Goal: Transaction & Acquisition: Purchase product/service

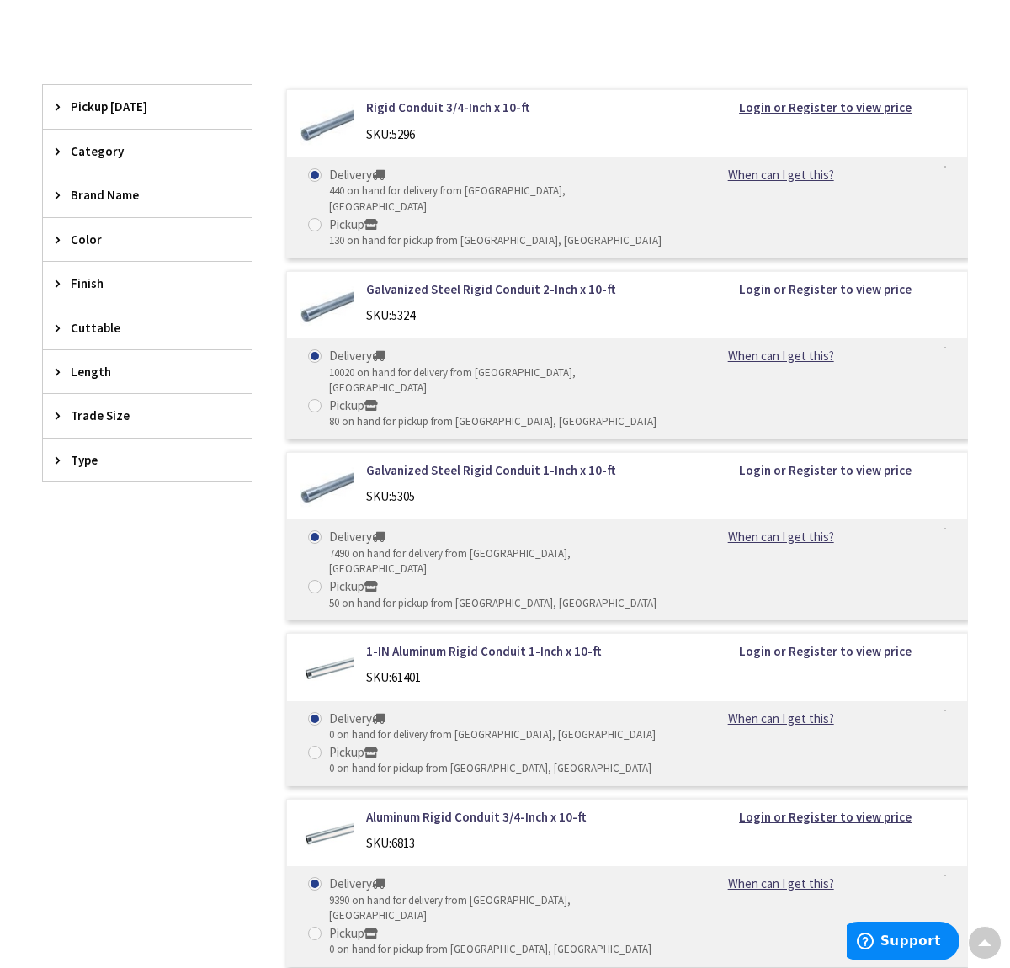
scroll to position [421, 0]
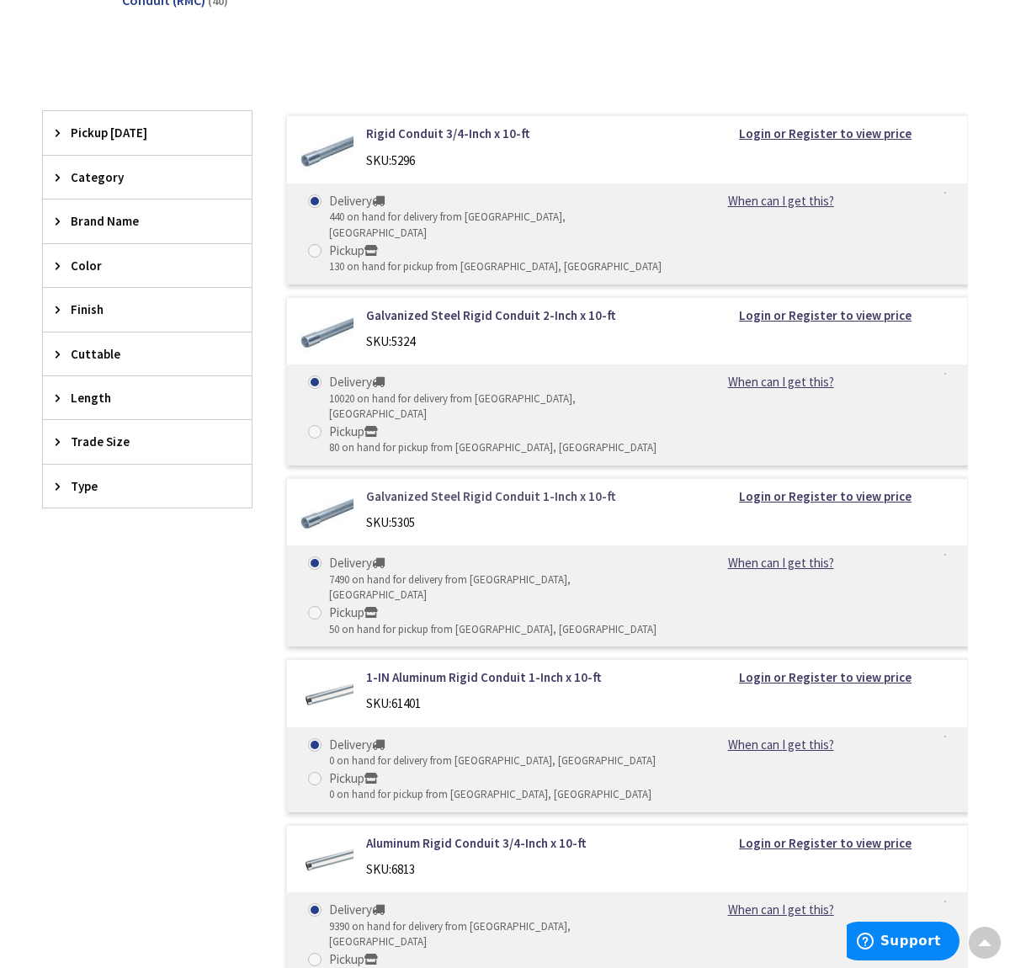
click at [475, 488] on link "Galvanized Steel Rigid Conduit 1-Inch x 10-ft" at bounding box center [519, 497] width 306 height 18
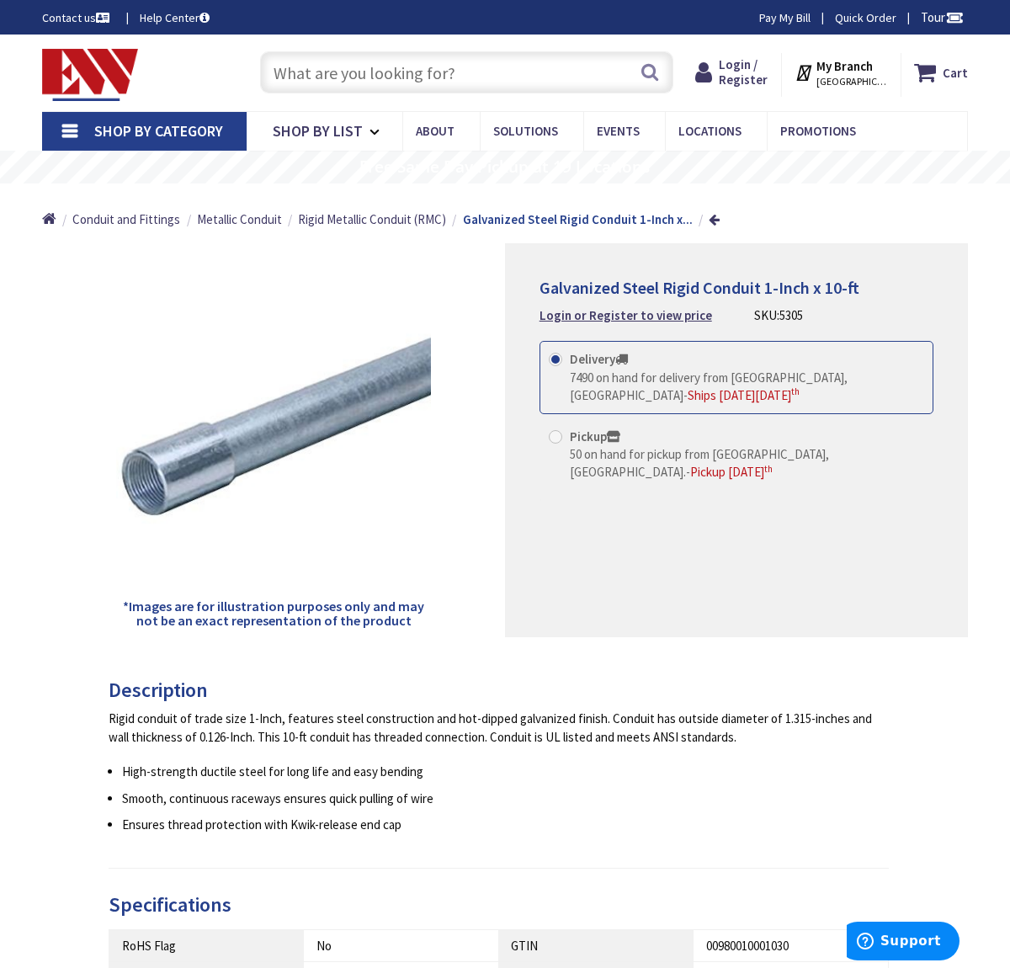
click at [859, 73] on strong "My Branch" at bounding box center [845, 66] width 56 height 16
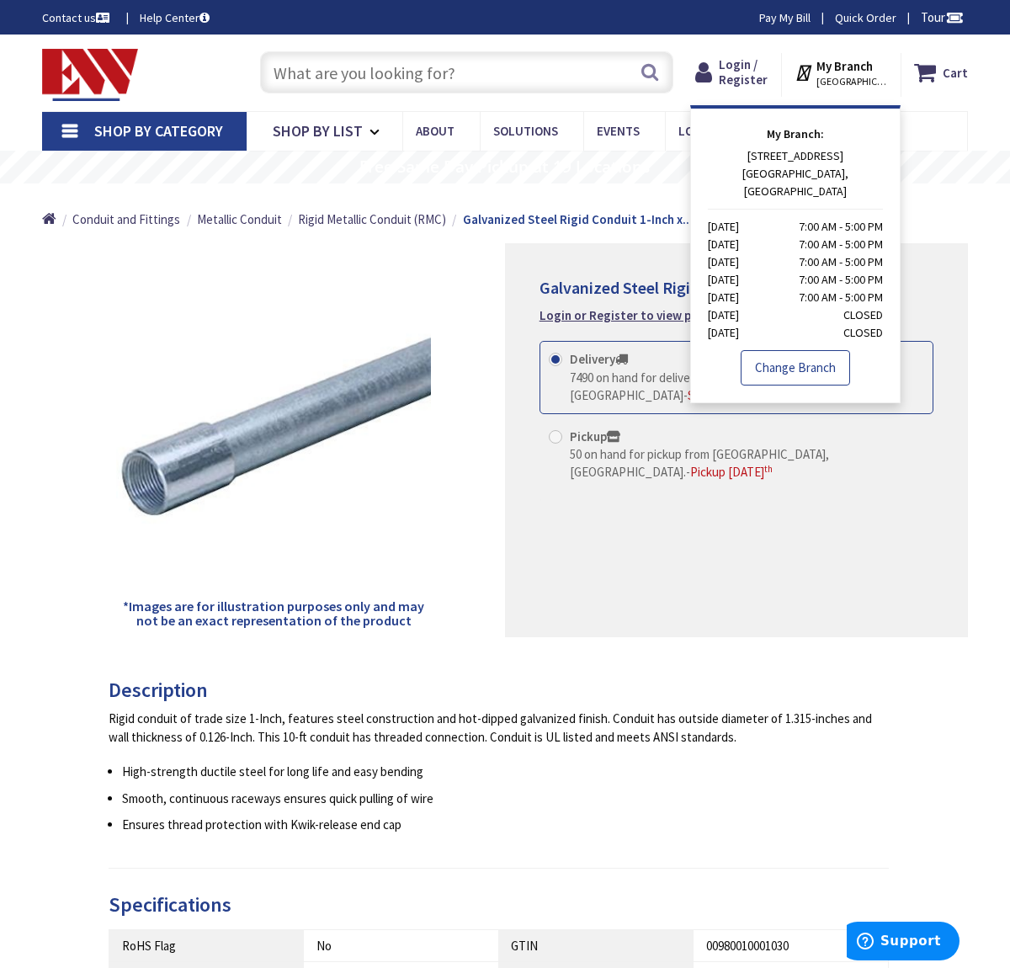
click at [798, 350] on link "Change Branch" at bounding box center [795, 367] width 109 height 35
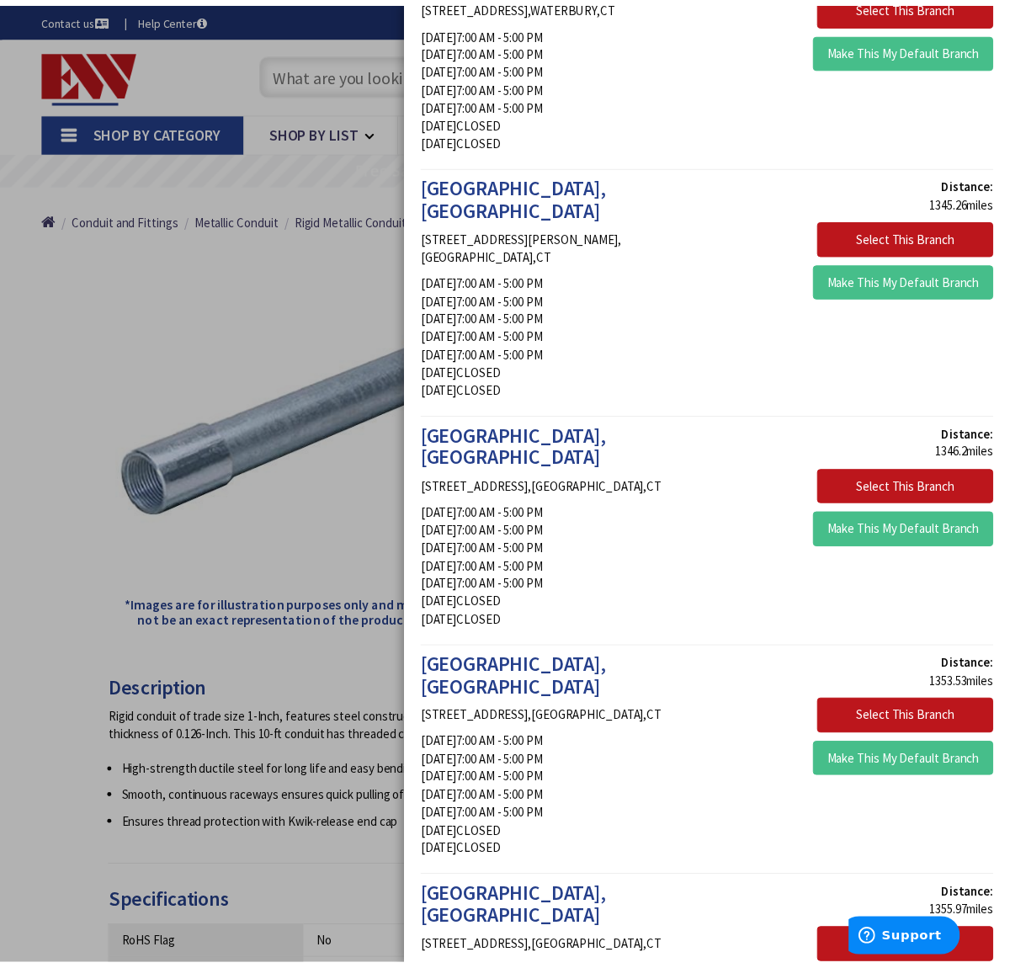
scroll to position [1937, 0]
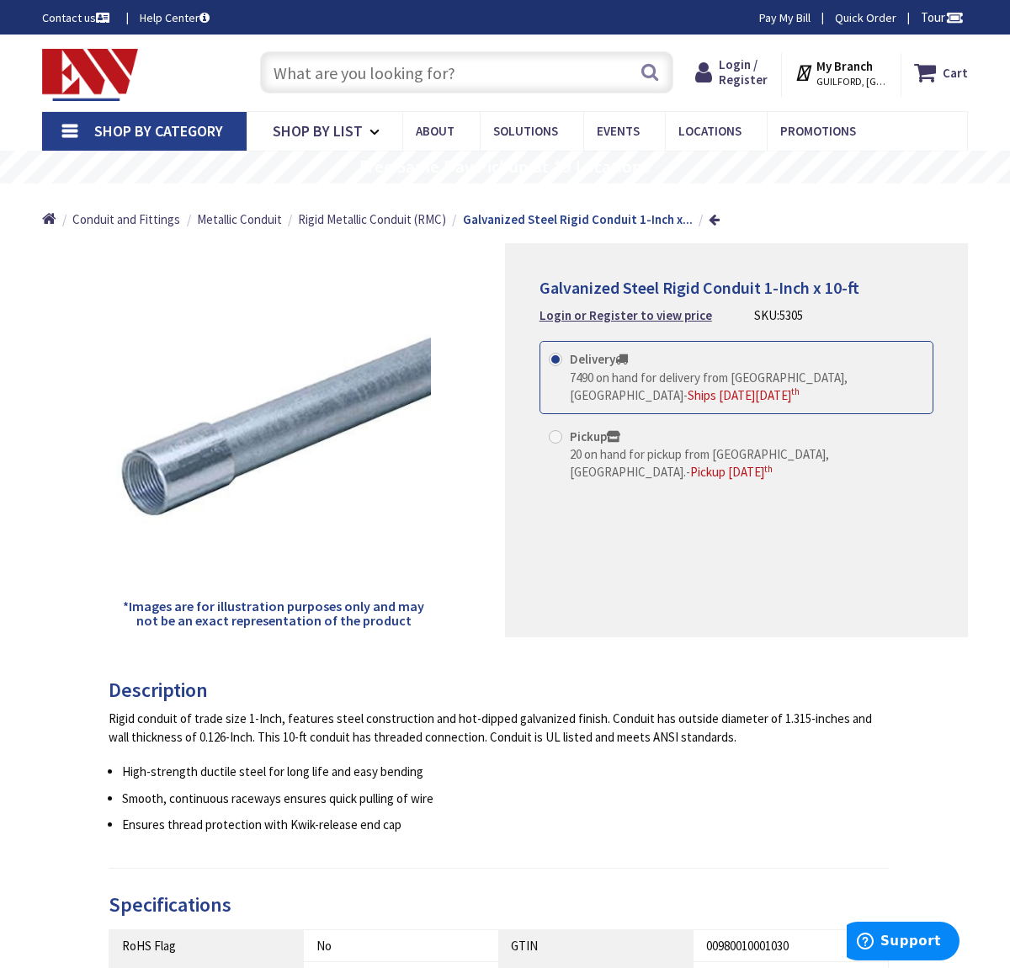
click at [723, 452] on span "20 on hand for pickup from Guilford, CT." at bounding box center [699, 463] width 259 height 34
click at [564, 442] on input "Pickup 20 on hand for pickup from Guilford, CT. - Pickup Monday, September 8 th" at bounding box center [558, 436] width 11 height 11
radio input "true"
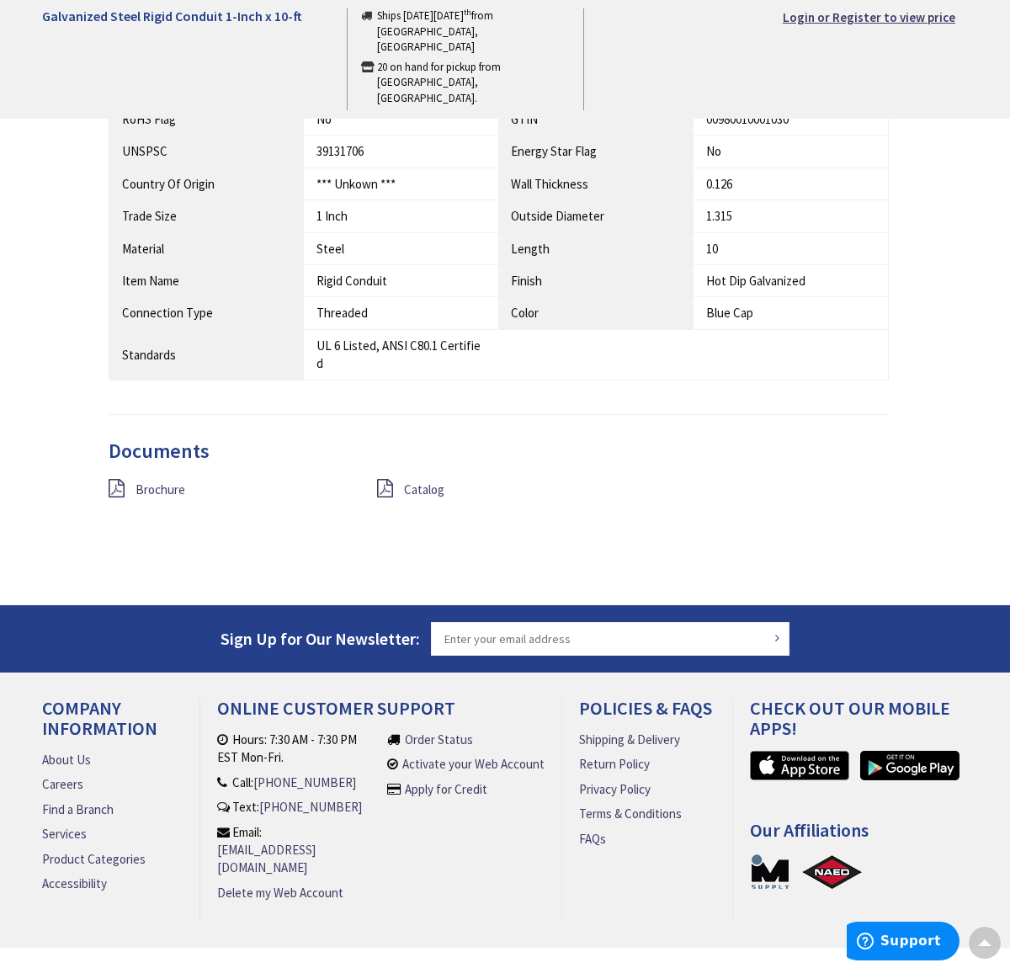
scroll to position [837, 0]
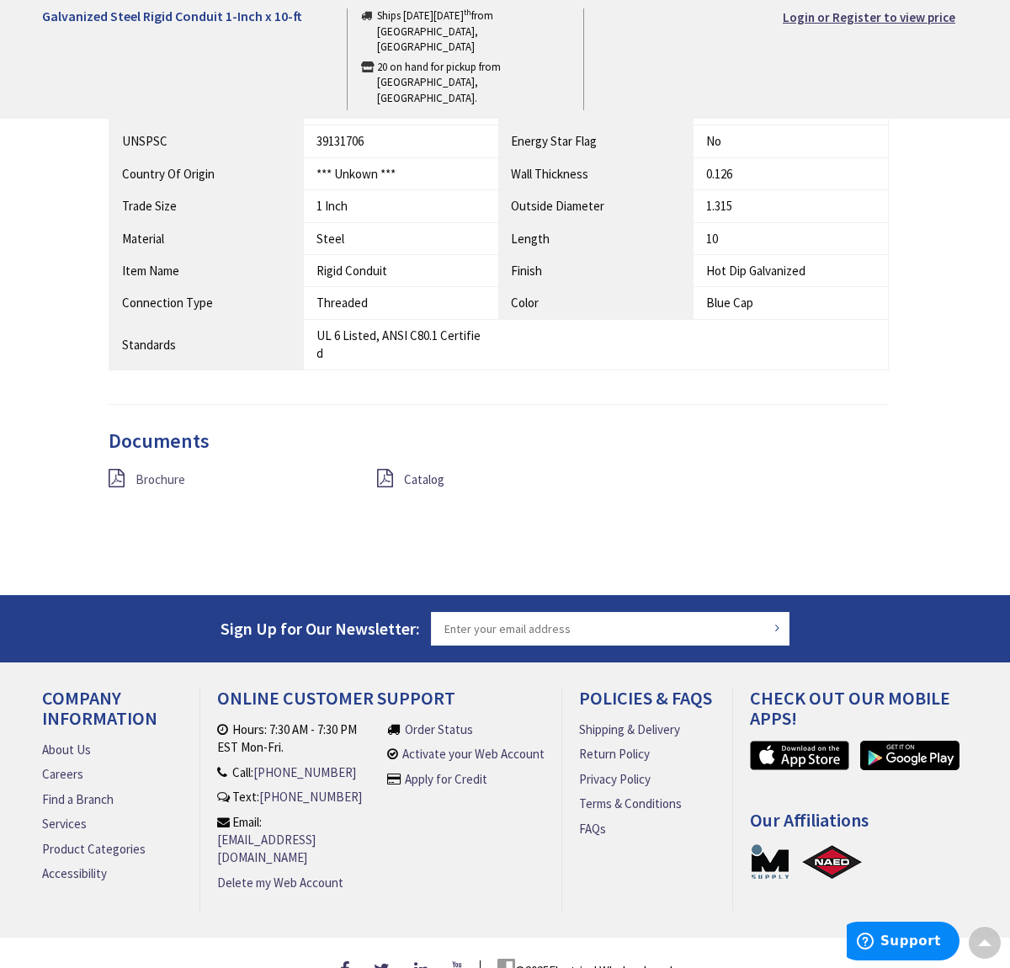
click at [151, 472] on span "Brochure" at bounding box center [161, 480] width 50 height 16
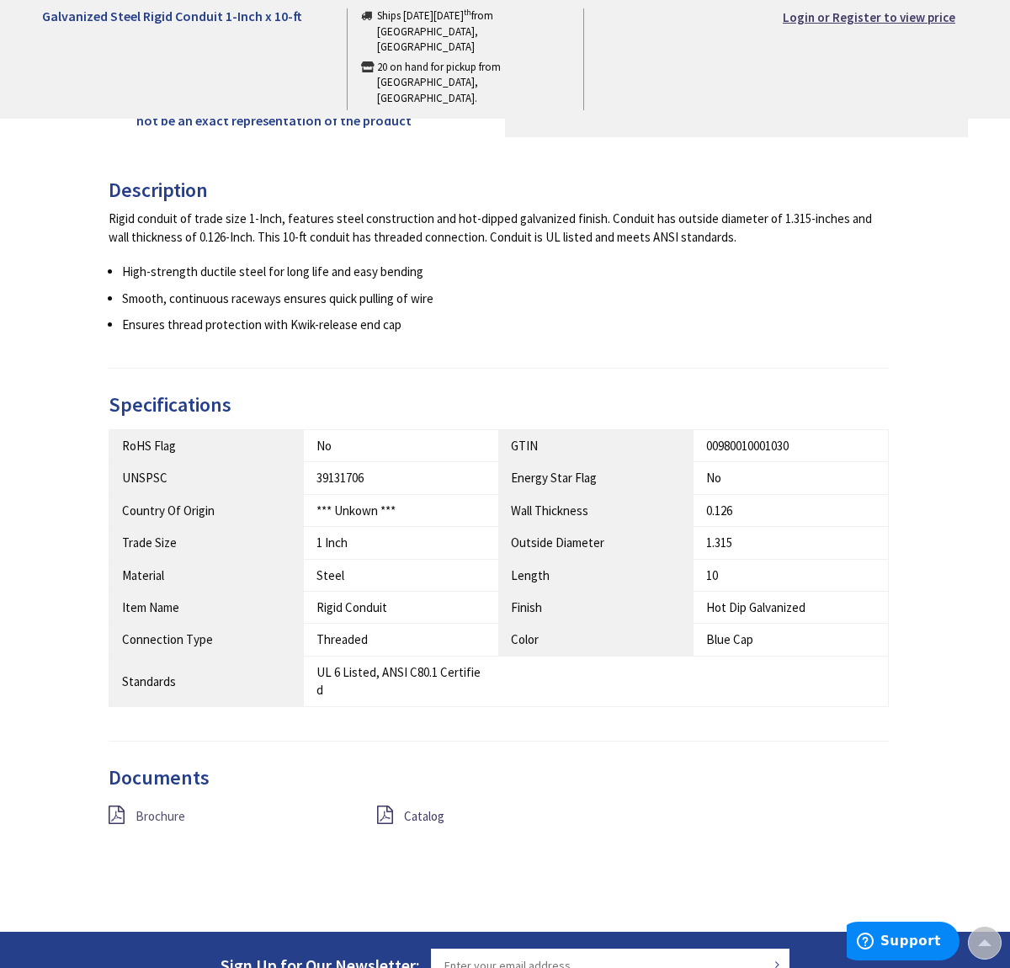
scroll to position [500, 0]
drag, startPoint x: 740, startPoint y: 545, endPoint x: 701, endPoint y: 543, distance: 38.8
click at [701, 543] on td "1.315" at bounding box center [791, 543] width 195 height 32
copy div "1.315"
